Goal: Information Seeking & Learning: Check status

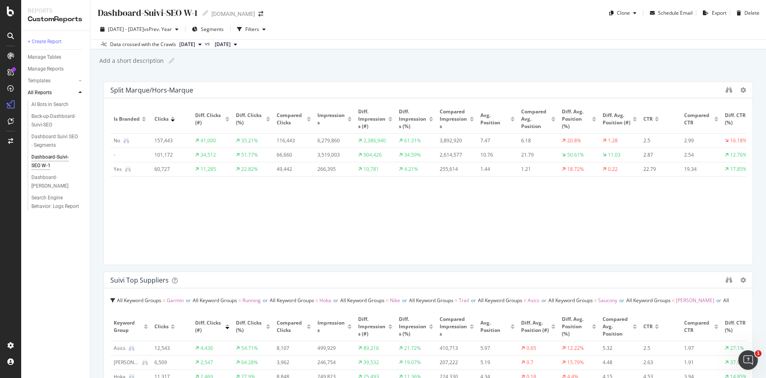
scroll to position [98, 0]
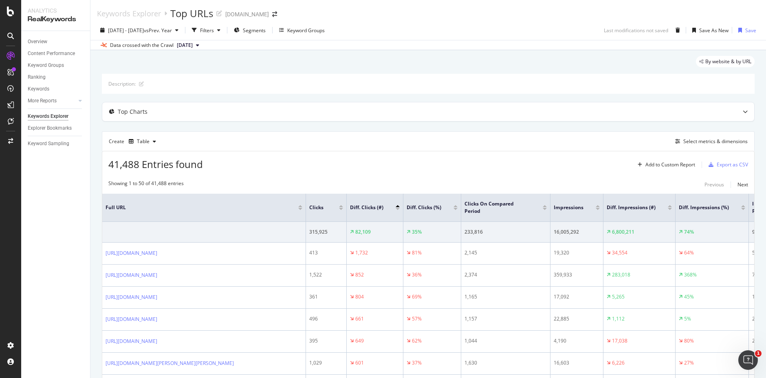
scroll to position [0, 578]
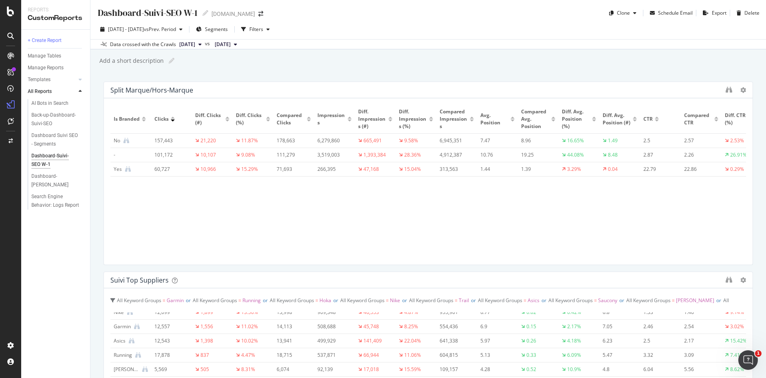
scroll to position [293, 0]
